Goal: Task Accomplishment & Management: Manage account settings

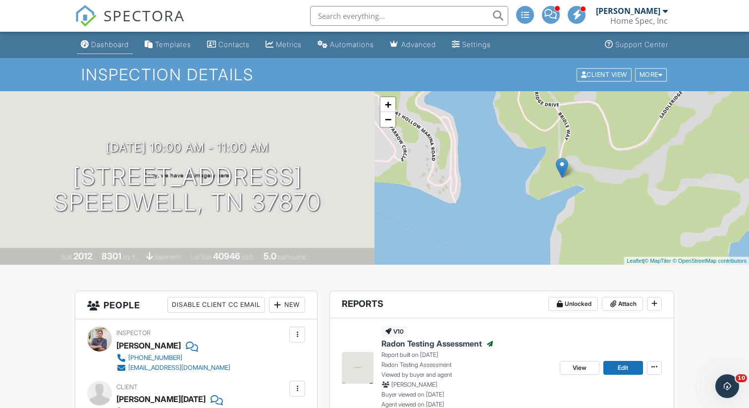
click at [101, 44] on div "Dashboard" at bounding box center [110, 44] width 38 height 8
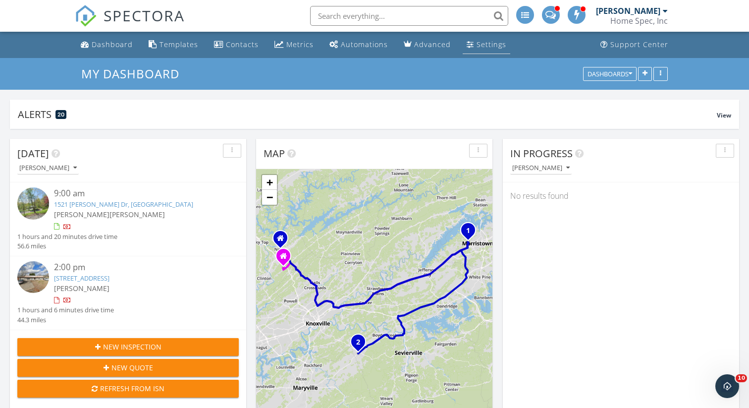
click at [479, 50] on link "Settings" at bounding box center [487, 45] width 48 height 18
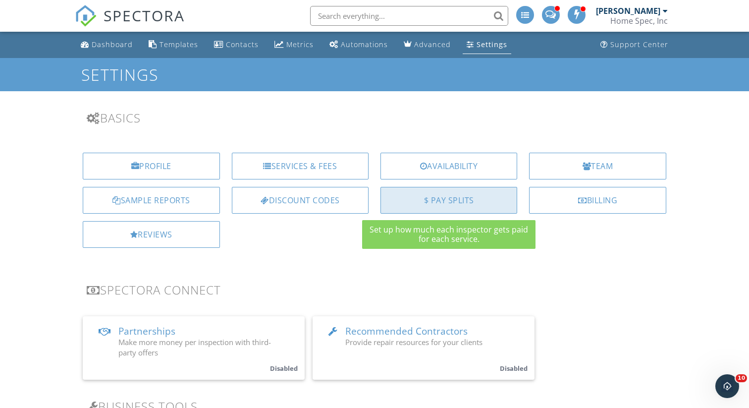
click at [449, 208] on div "$ Pay Splits" at bounding box center [449, 200] width 137 height 27
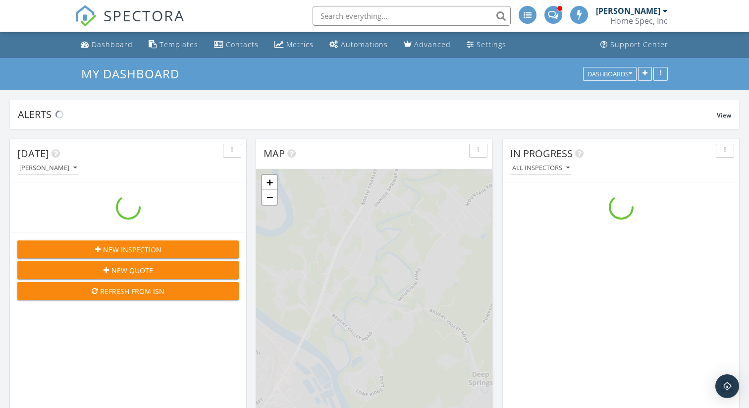
scroll to position [902, 750]
